Goal: Task Accomplishment & Management: Use online tool/utility

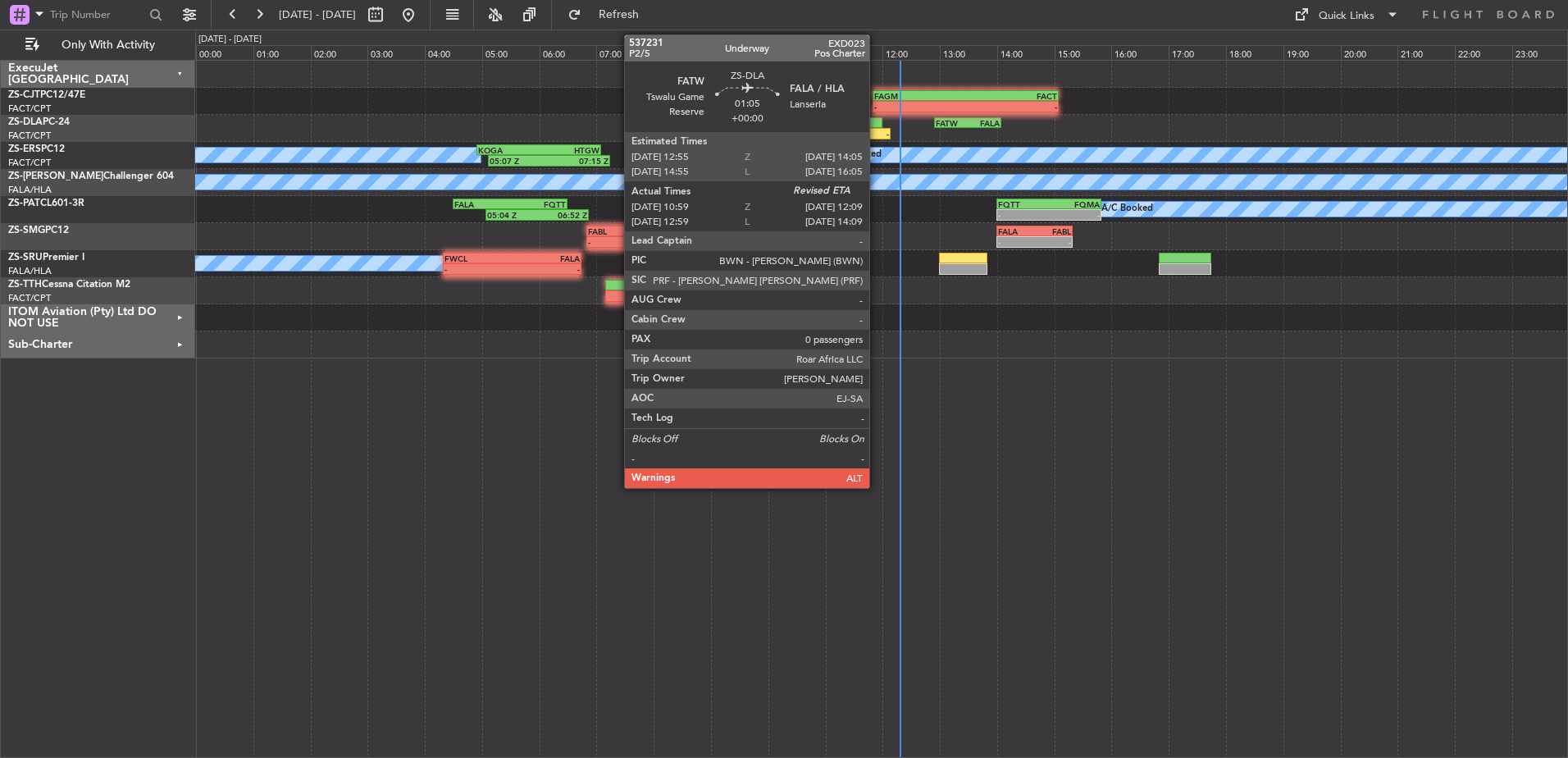
click at [876, 130] on div "-" at bounding box center [873, 133] width 32 height 10
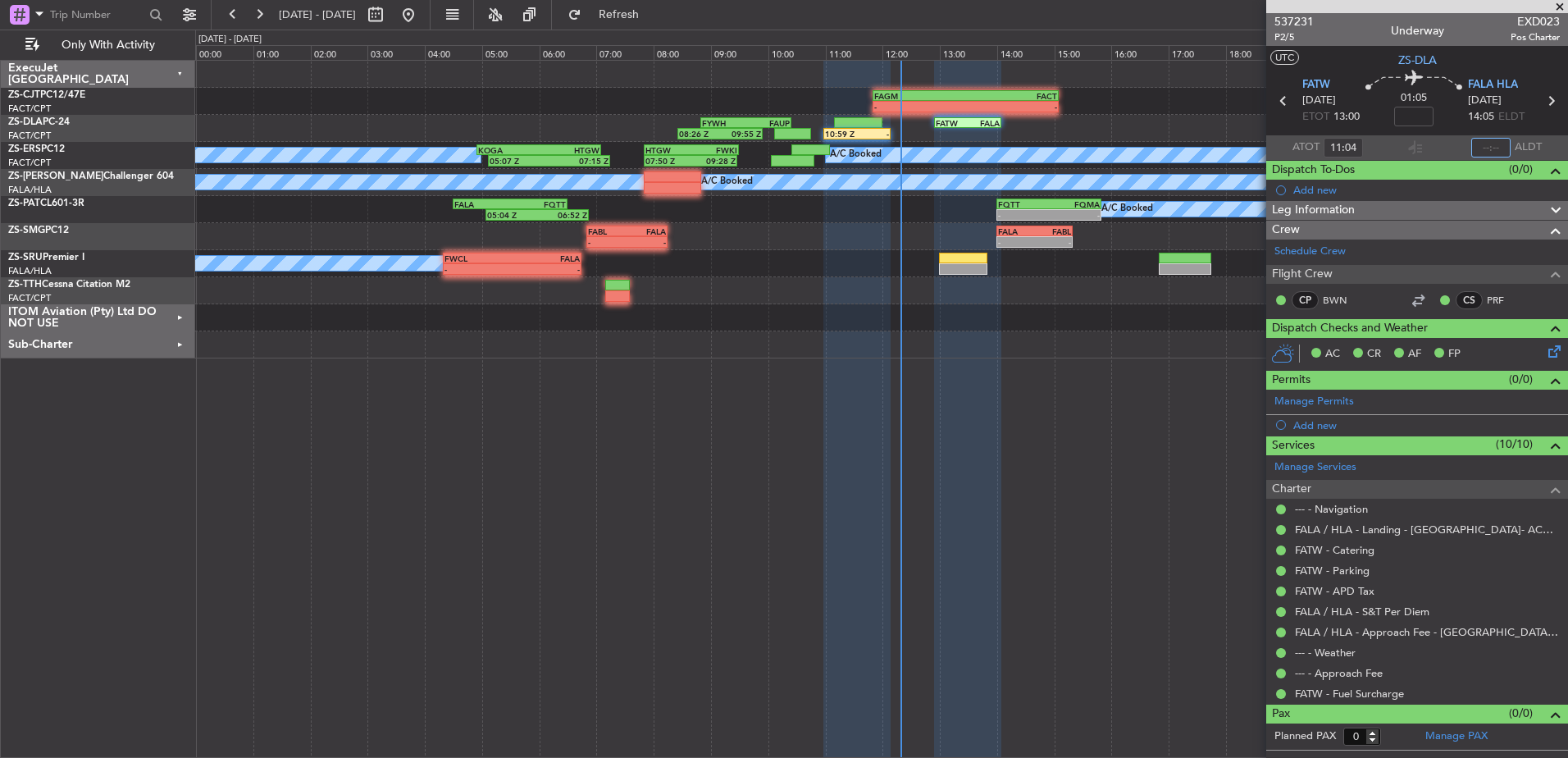
click at [1492, 147] on input "text" at bounding box center [1490, 147] width 39 height 20
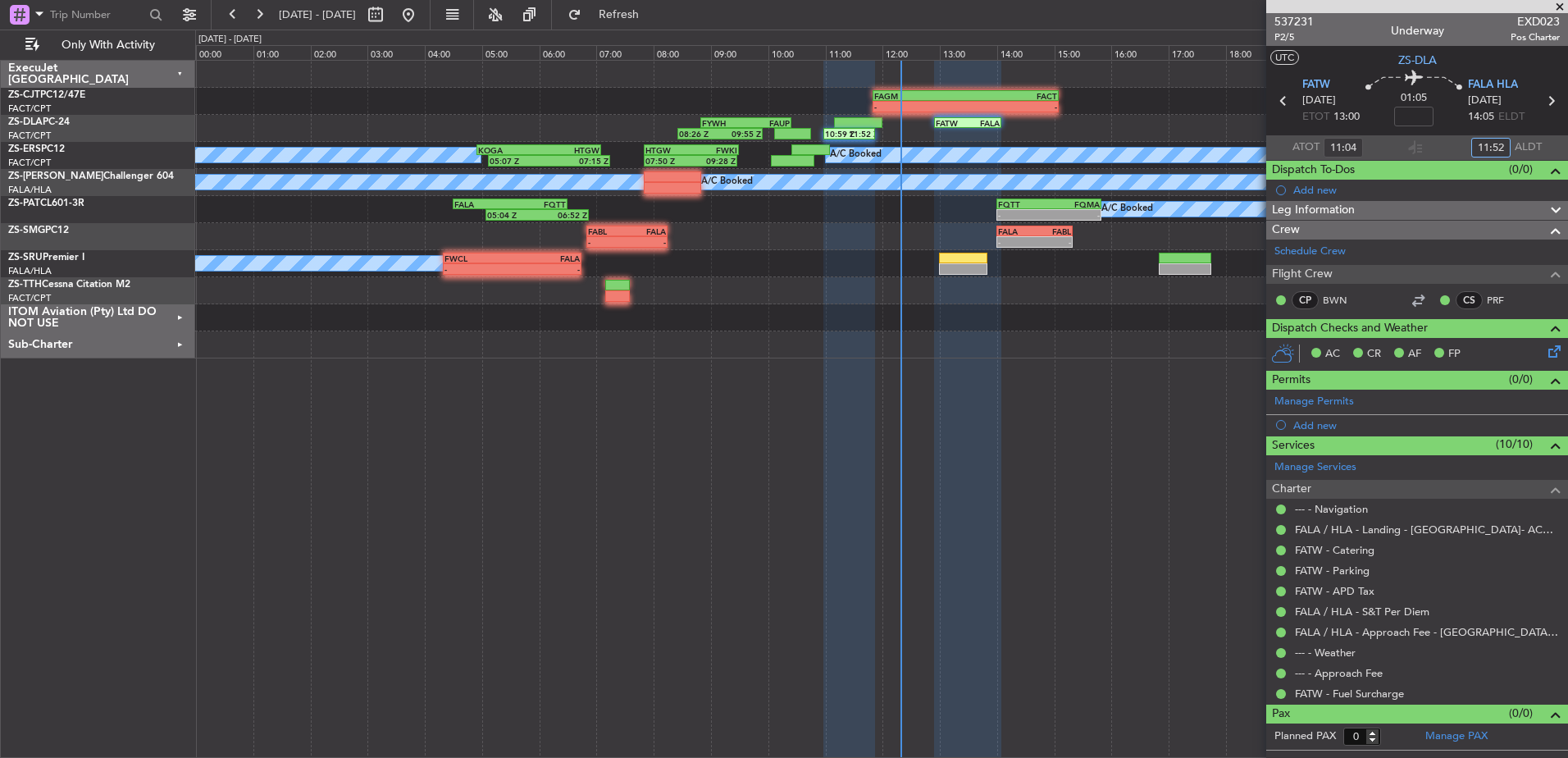
type input "11:52"
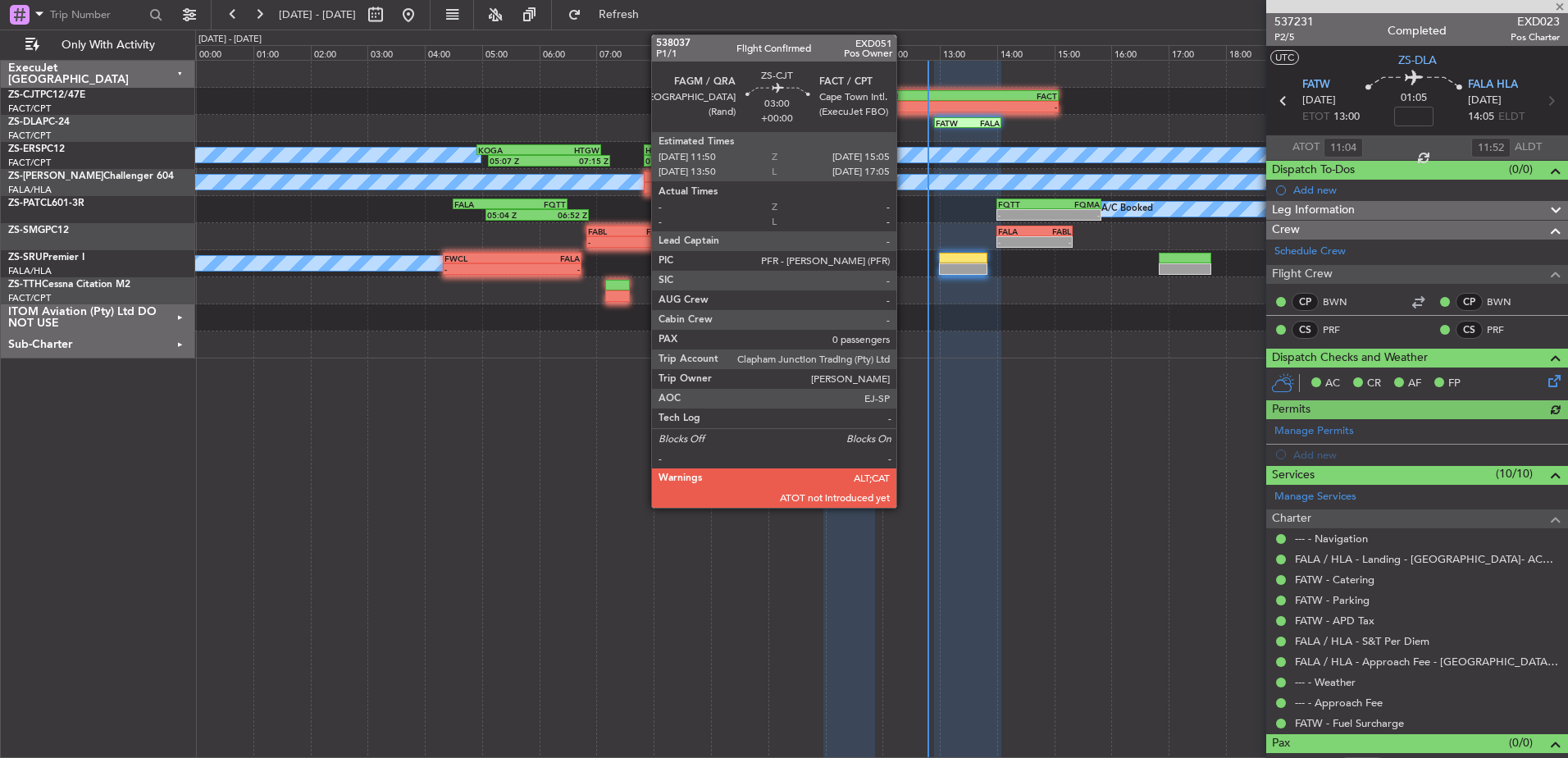
click at [903, 100] on div "FAGM 11:50 Z FACT 15:05 Z" at bounding box center [966, 96] width 186 height 11
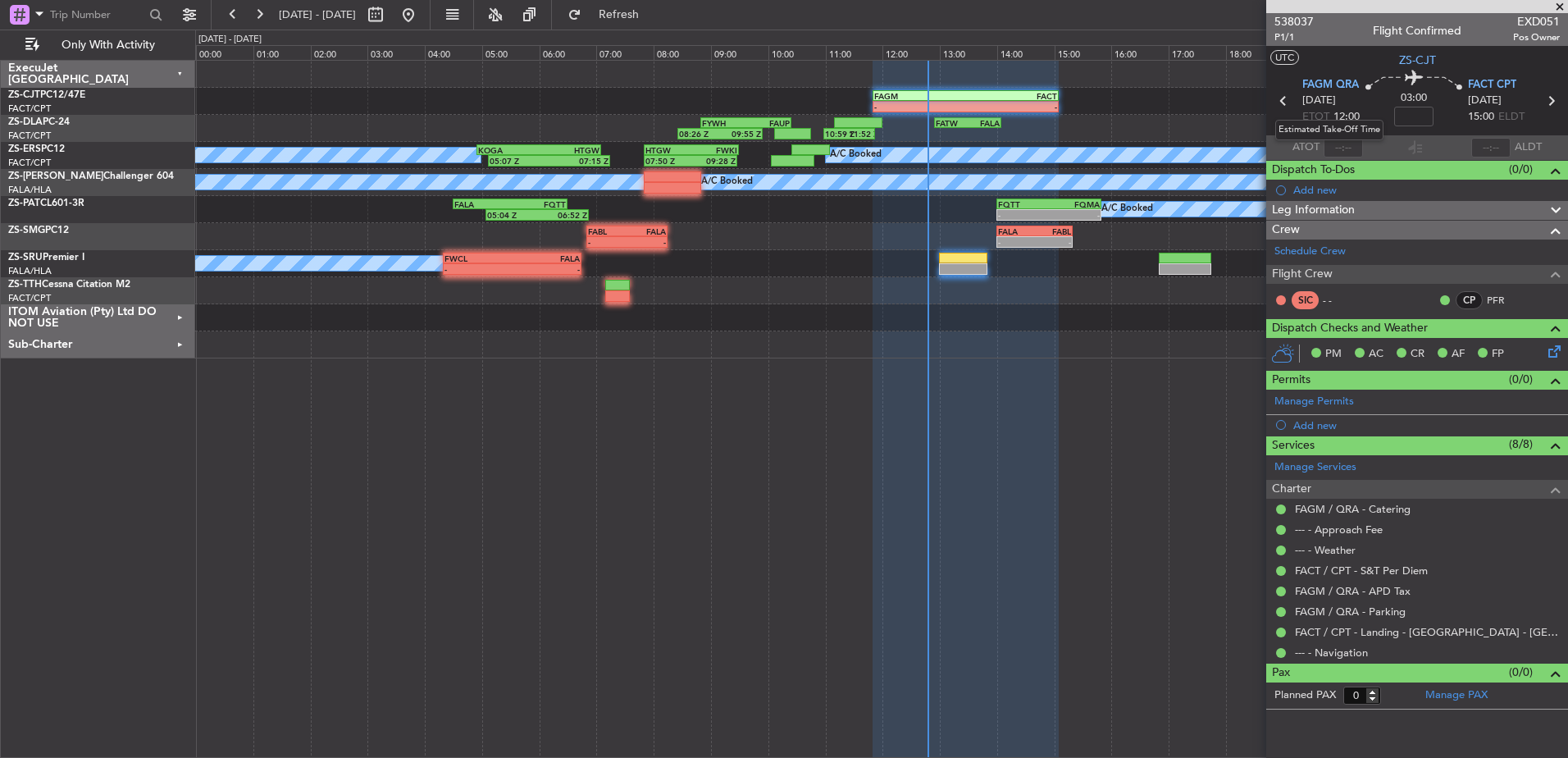
click at [1340, 146] on mat-tooltip-component "Estimated Take-Off Time" at bounding box center [1329, 130] width 132 height 44
click at [1338, 146] on mat-tooltip-component "Estimated Take-Off Time" at bounding box center [1329, 130] width 132 height 44
click at [1337, 147] on mat-tooltip-component "Estimated Take-Off Time" at bounding box center [1329, 130] width 132 height 44
click at [1342, 146] on input "text" at bounding box center [1343, 147] width 39 height 20
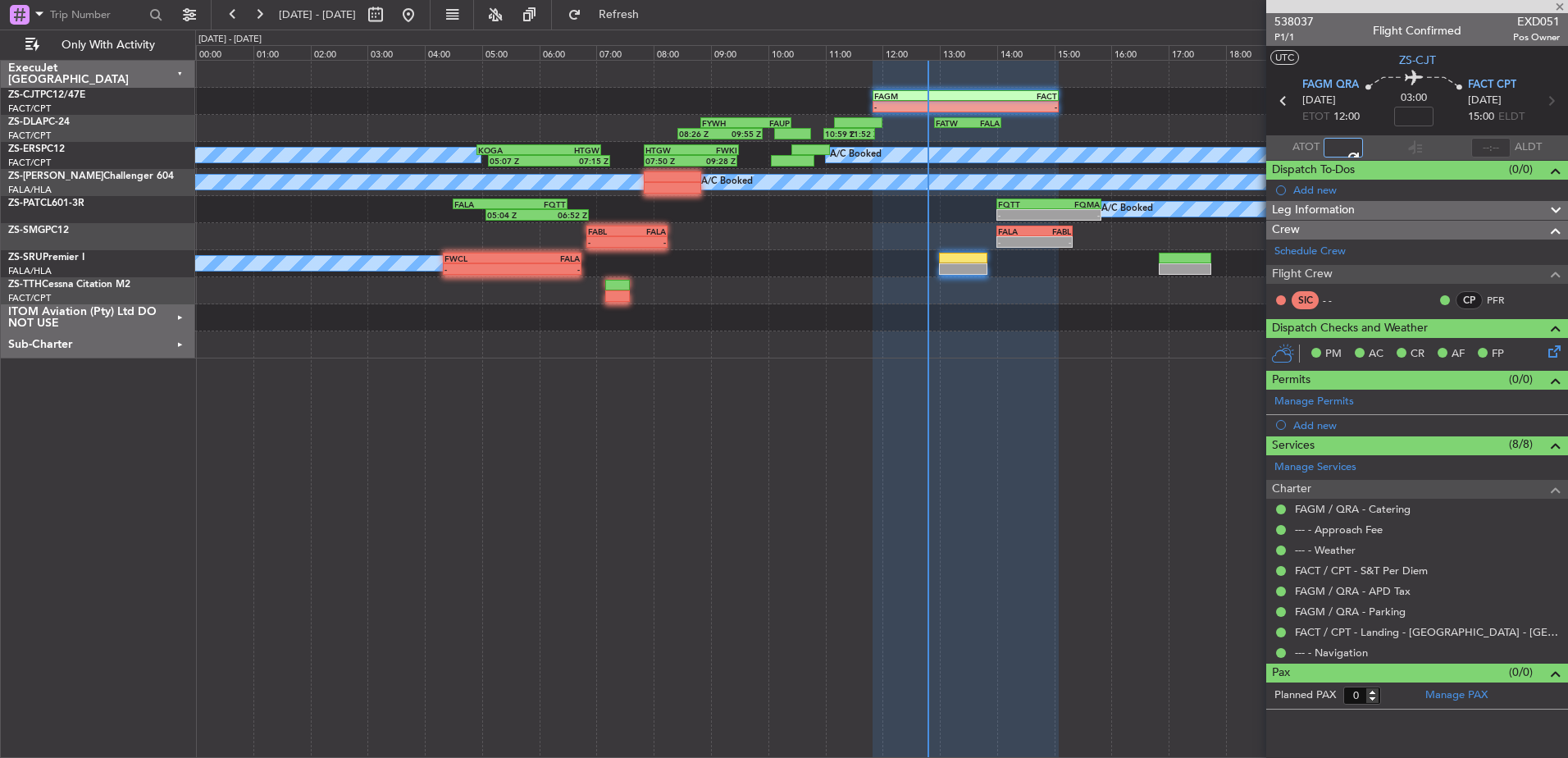
type input "12:42"
